Goal: Information Seeking & Learning: Learn about a topic

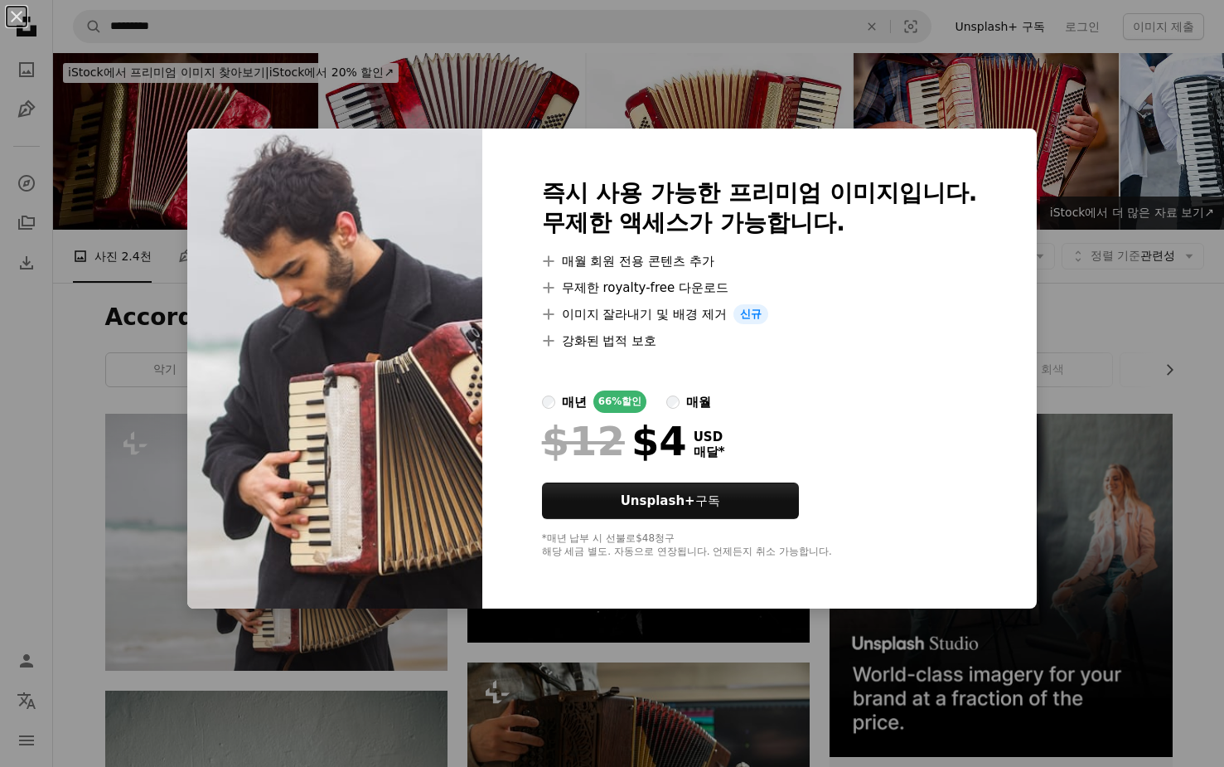
click at [1104, 312] on div "An X shape 즉시 사용 가능한 프리미엄 이미지입니다. 무제한 액세스가 가능합니다. A plus sign 매월 회원 전용 콘텐츠 추가 A…" at bounding box center [612, 383] width 1224 height 767
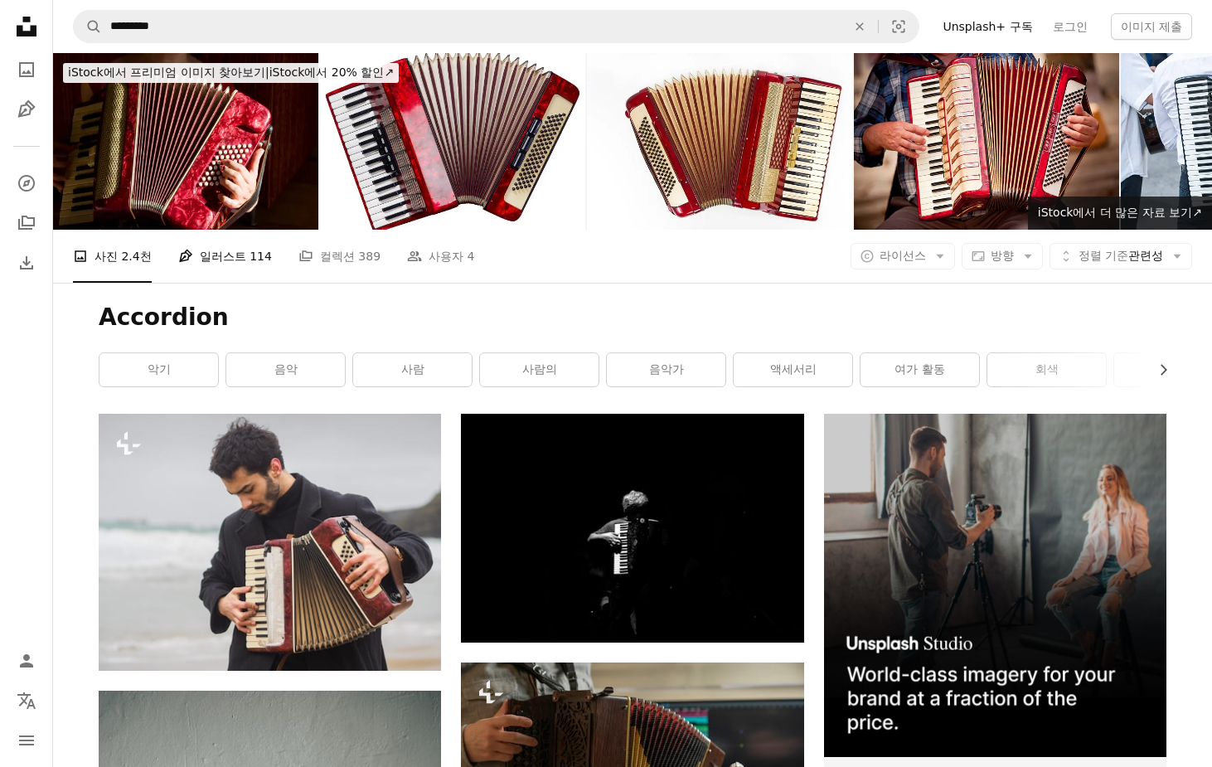
click at [240, 261] on link "Pen Tool 일러스트 114" at bounding box center [225, 256] width 94 height 53
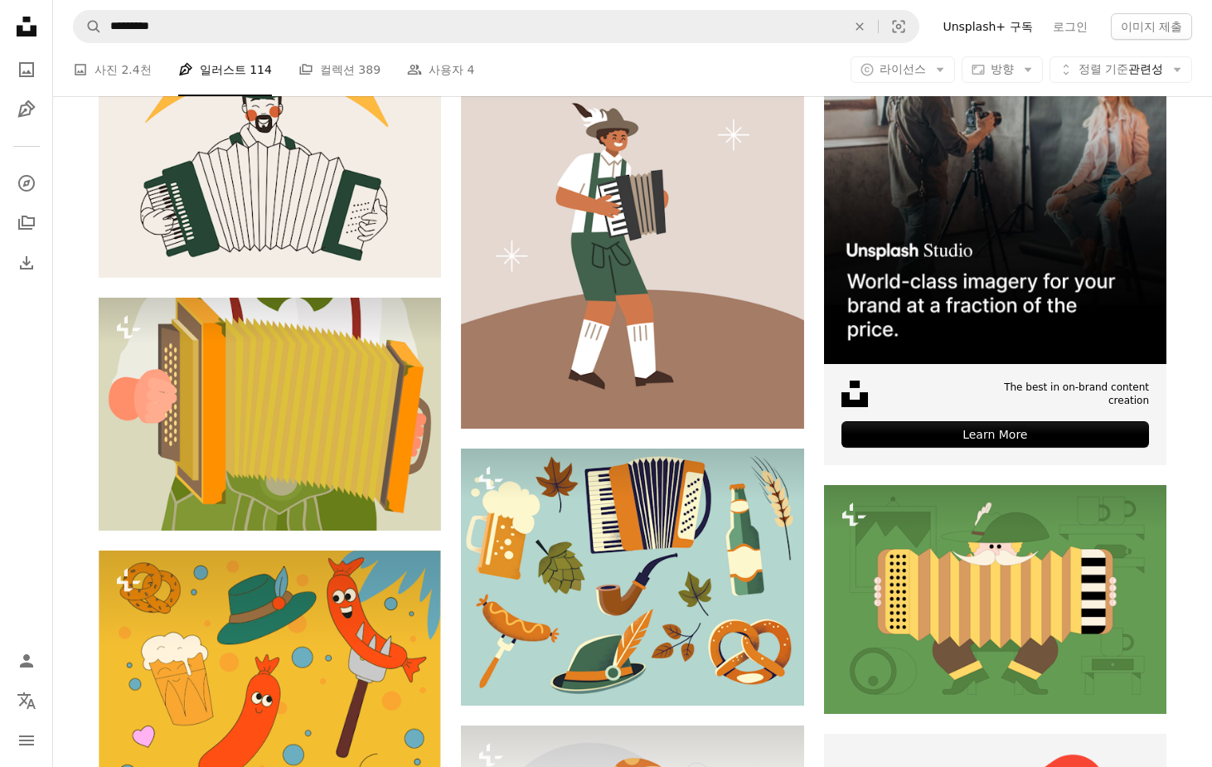
scroll to position [166, 0]
